Goal: Navigation & Orientation: Find specific page/section

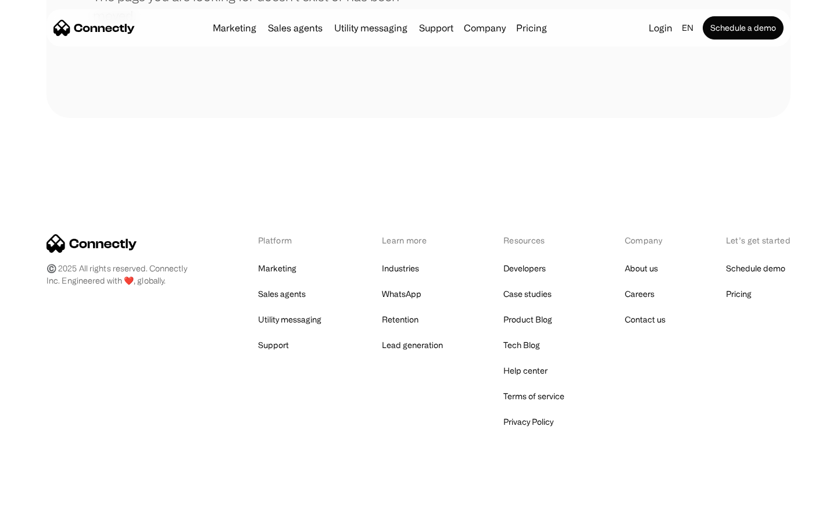
scroll to position [212, 0]
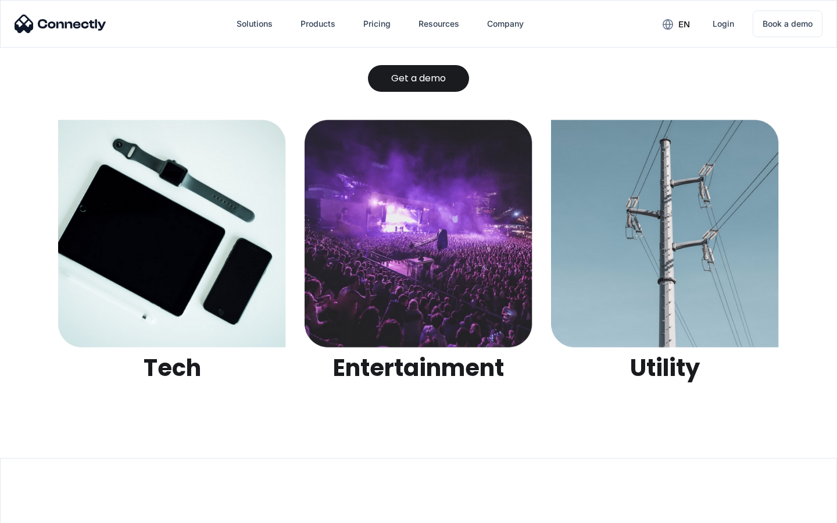
scroll to position [3667, 0]
